Goal: Task Accomplishment & Management: Manage account settings

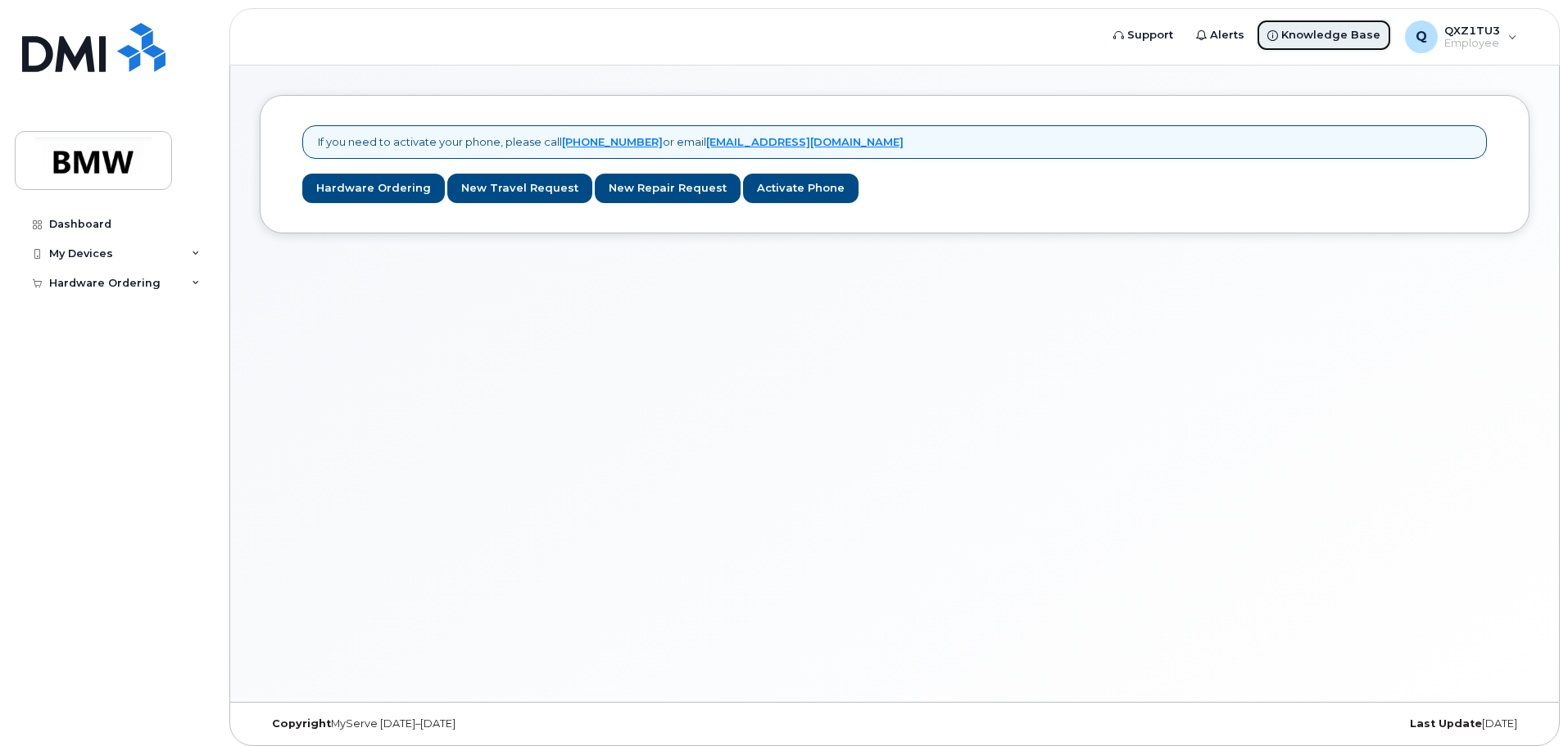
click at [1300, 27] on span "Knowledge Base" at bounding box center [1331, 35] width 99 height 16
click at [84, 249] on div "My Devices" at bounding box center [81, 254] width 64 height 14
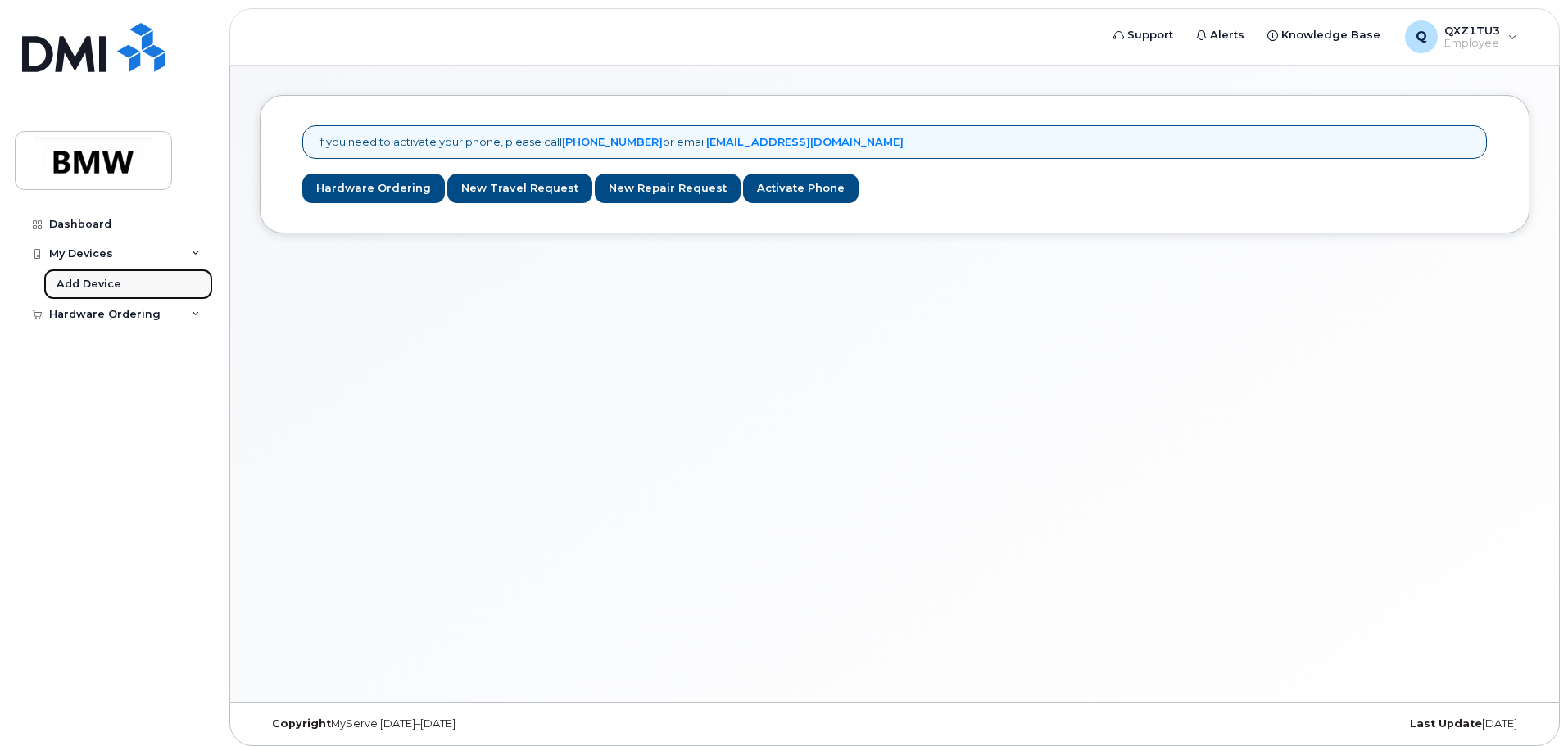
click at [104, 281] on div "Add Device" at bounding box center [88, 283] width 65 height 15
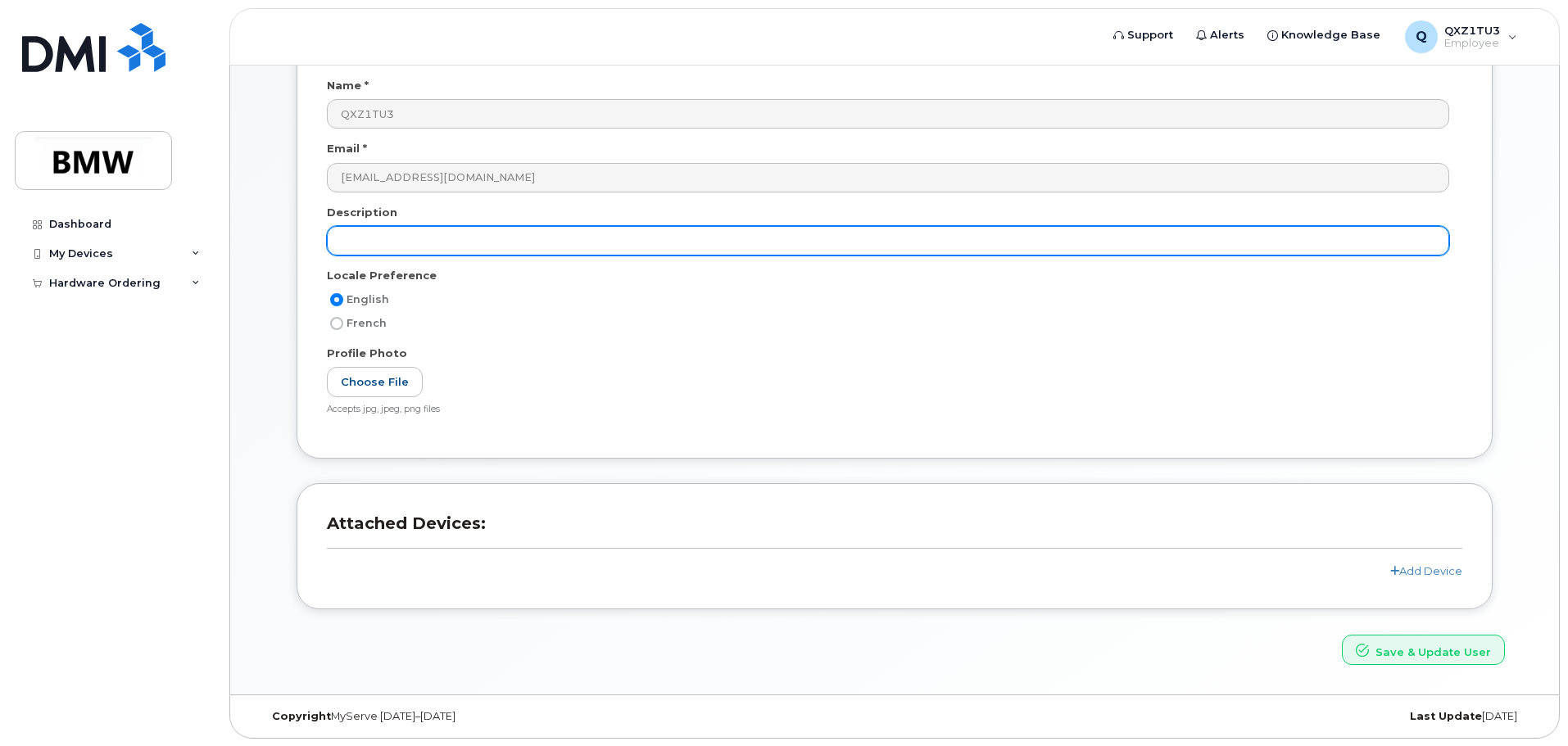
scroll to position [155, 0]
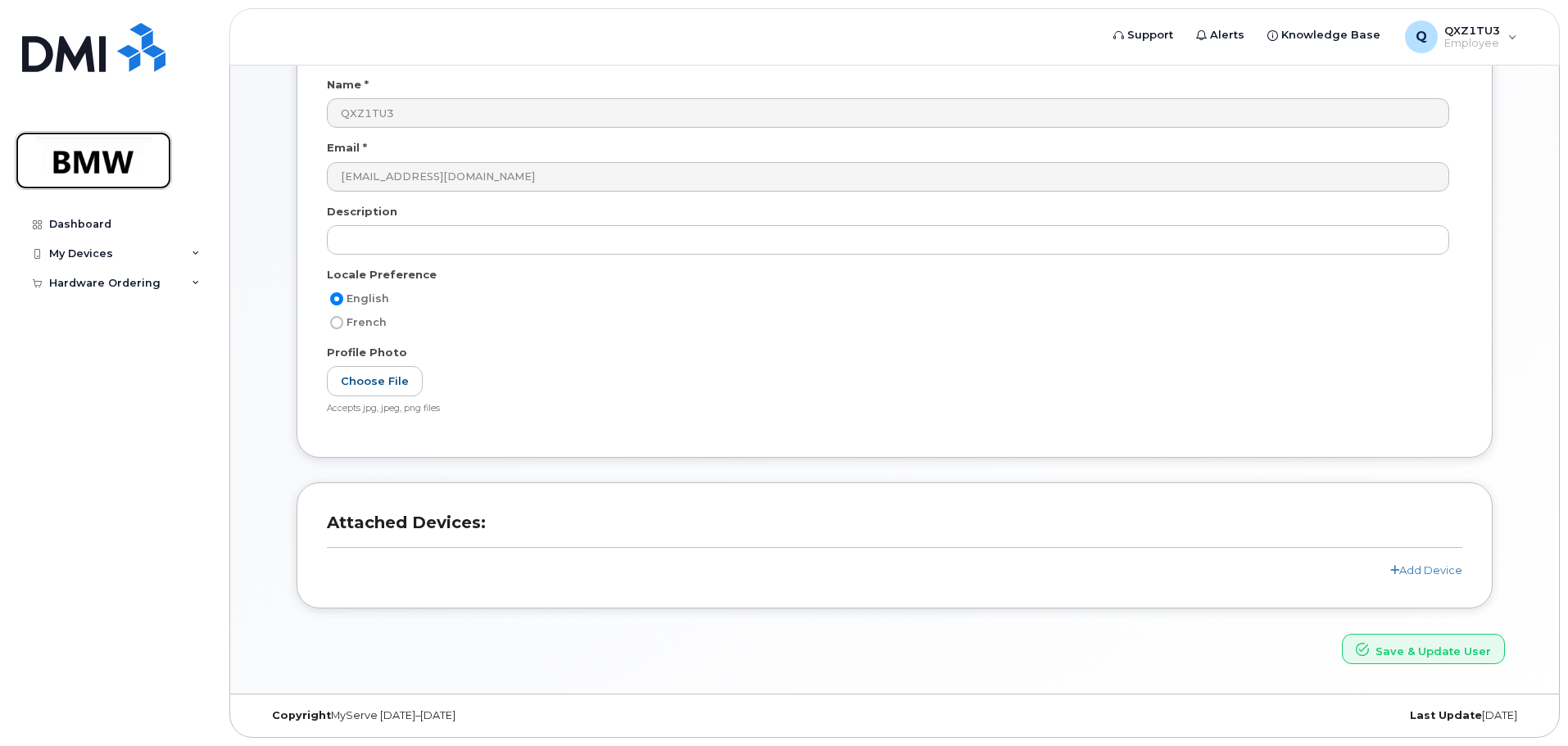
click at [76, 160] on img at bounding box center [93, 160] width 126 height 47
